Goal: Task Accomplishment & Management: Complete application form

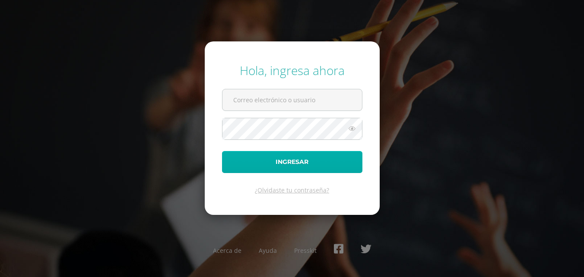
type input "2019089"
click at [338, 168] on button "Ingresar" at bounding box center [292, 162] width 140 height 22
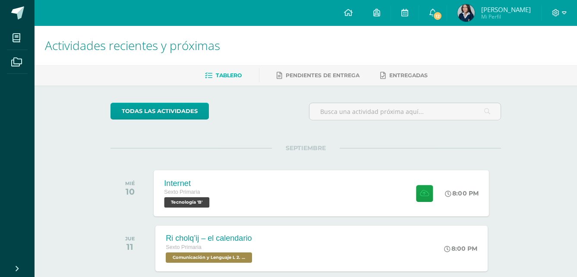
click at [437, 201] on div at bounding box center [423, 193] width 42 height 46
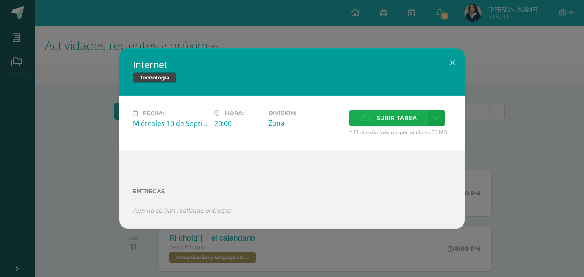
click at [413, 122] on span "Subir tarea" at bounding box center [397, 118] width 40 height 16
click at [0, 0] on input "Subir tarea" at bounding box center [0, 0] width 0 height 0
click at [388, 118] on span "Subir tarea" at bounding box center [397, 118] width 40 height 16
click at [0, 0] on input "Subir tarea" at bounding box center [0, 0] width 0 height 0
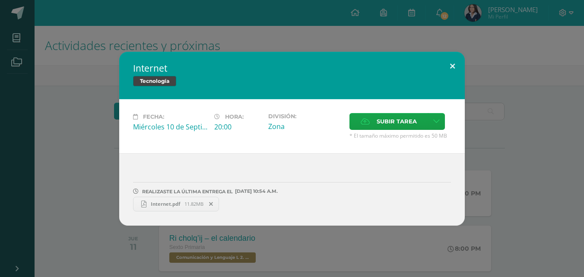
click at [456, 65] on button at bounding box center [452, 66] width 25 height 29
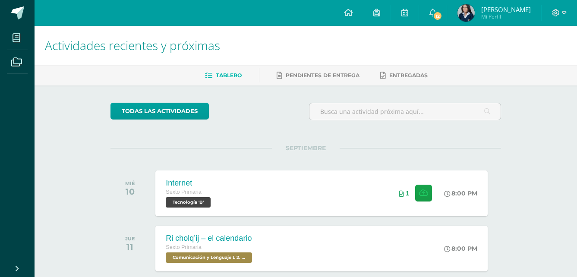
click at [460, 13] on img at bounding box center [466, 12] width 17 height 17
click at [459, 16] on img at bounding box center [466, 12] width 17 height 17
click at [460, 16] on img at bounding box center [466, 12] width 17 height 17
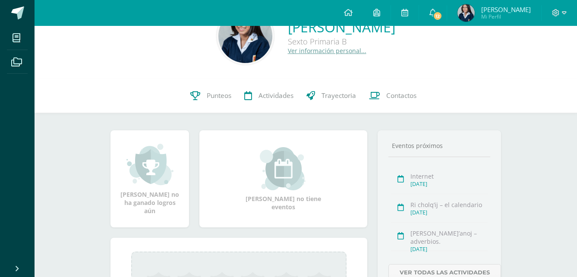
scroll to position [86, 0]
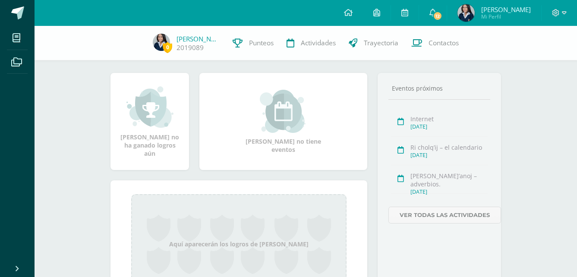
click at [428, 157] on div "[DATE]" at bounding box center [449, 155] width 77 height 7
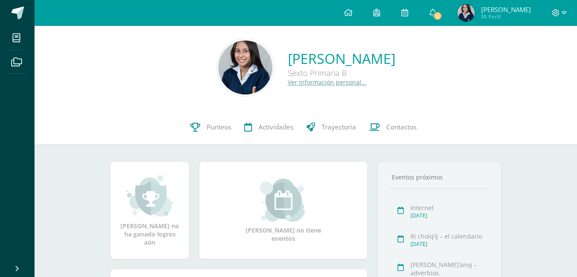
scroll to position [0, 0]
click at [360, 9] on link at bounding box center [348, 13] width 29 height 26
click at [355, 9] on link at bounding box center [348, 13] width 29 height 26
click at [353, 9] on link at bounding box center [348, 13] width 29 height 26
click at [348, 10] on icon at bounding box center [348, 13] width 9 height 8
